Goal: Transaction & Acquisition: Purchase product/service

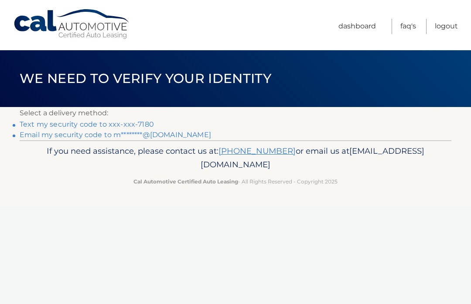
click at [94, 127] on link "Text my security code to xxx-xxx-7180" at bounding box center [87, 124] width 134 height 8
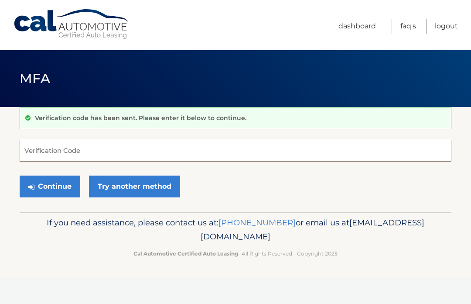
click at [112, 151] on input "Verification Code" at bounding box center [236, 151] width 432 height 22
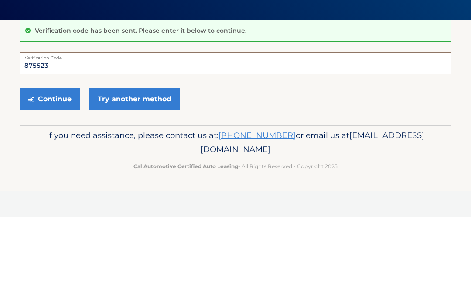
type input "875523"
click at [53, 175] on button "Continue" at bounding box center [50, 186] width 61 height 22
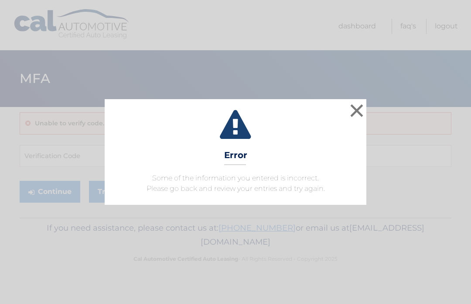
click at [363, 119] on button "×" at bounding box center [356, 110] width 17 height 17
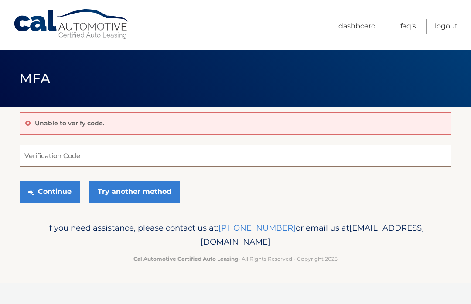
click at [99, 159] on input "Verification Code" at bounding box center [236, 156] width 432 height 22
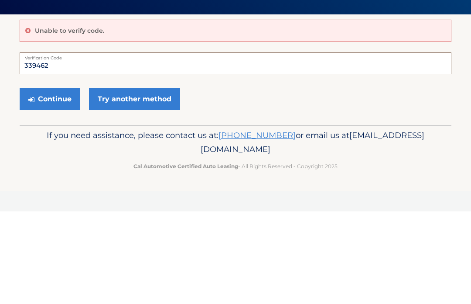
type input "339462"
click at [61, 181] on button "Continue" at bounding box center [50, 192] width 61 height 22
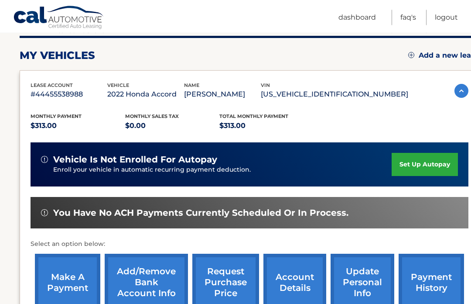
scroll to position [110, 0]
click at [87, 281] on link "make a payment" at bounding box center [67, 282] width 65 height 57
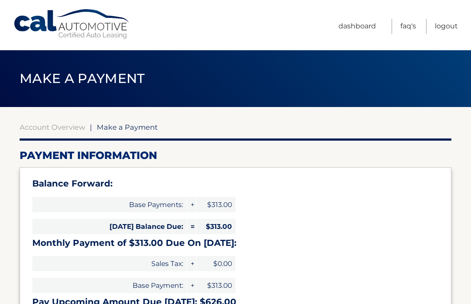
select select "YjkwMWRlOWQtNzYyZC00ZTMxLWEzOTItNWU4NDhkMmIxYzVk"
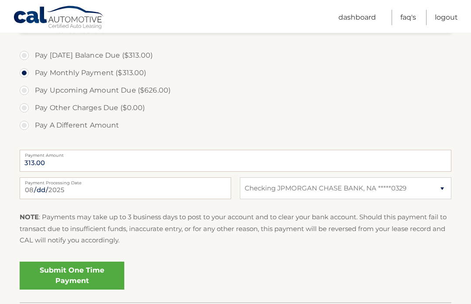
scroll to position [292, 0]
click at [98, 278] on link "Submit One Time Payment" at bounding box center [72, 275] width 105 height 28
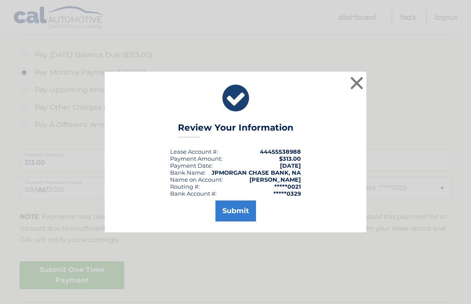
click at [243, 221] on button "Submit" at bounding box center [236, 210] width 41 height 21
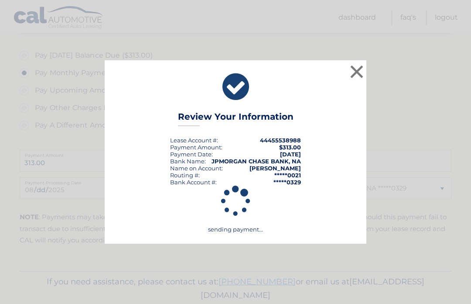
scroll to position [322, 0]
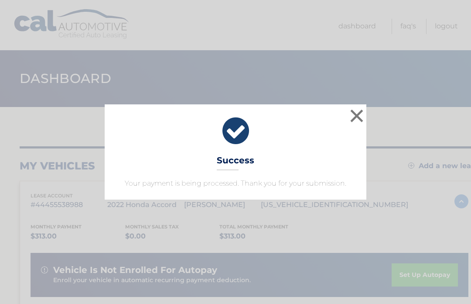
click at [353, 124] on button "×" at bounding box center [356, 115] width 17 height 17
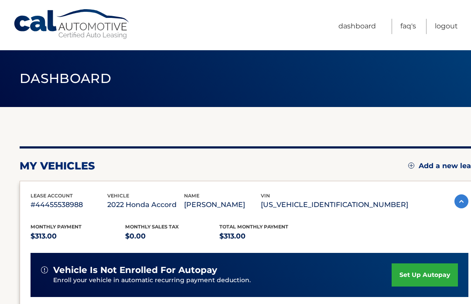
click at [446, 33] on link "Logout" at bounding box center [446, 26] width 23 height 15
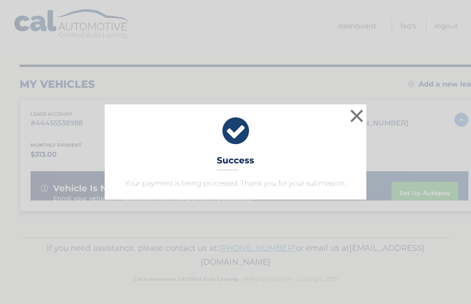
scroll to position [141, 0]
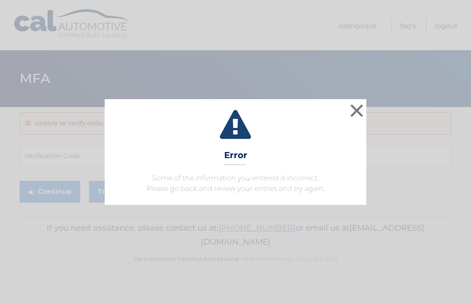
scroll to position [0, 0]
click at [358, 117] on button "×" at bounding box center [356, 110] width 17 height 17
